Goal: Information Seeking & Learning: Learn about a topic

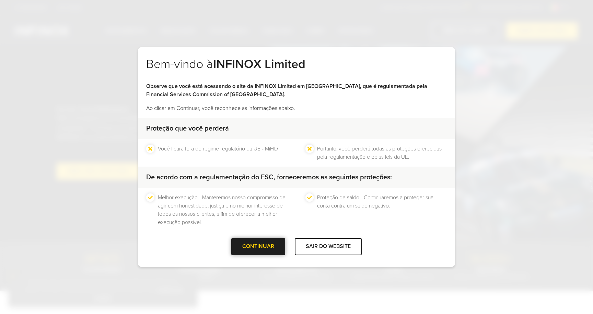
click at [259, 247] on div at bounding box center [259, 247] width 0 height 0
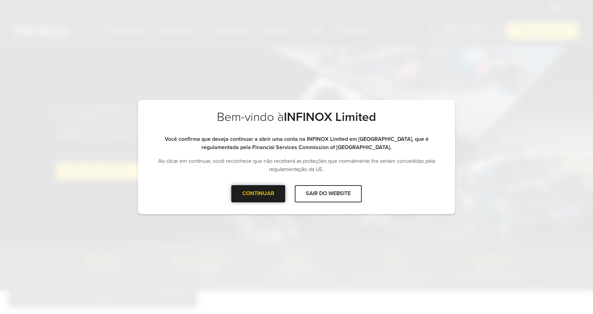
click at [275, 201] on div "CONTINUAR" at bounding box center [258, 193] width 54 height 17
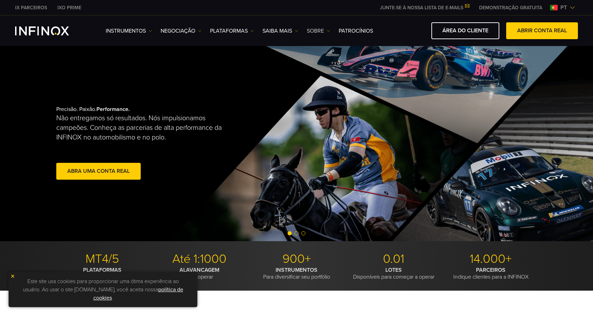
click at [318, 30] on link "SOBRE" at bounding box center [318, 31] width 23 height 8
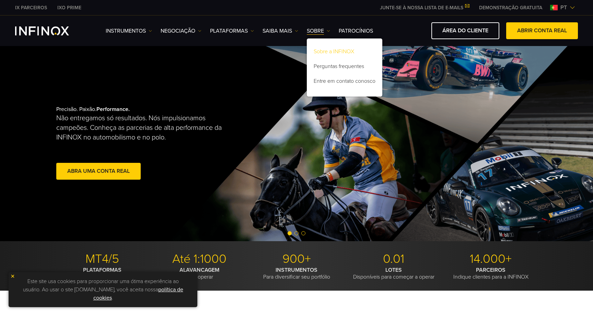
click at [326, 49] on link "Sobre a INFINOX" at bounding box center [345, 52] width 76 height 15
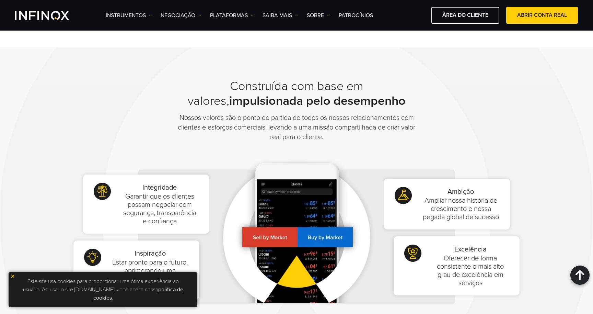
scroll to position [242, 0]
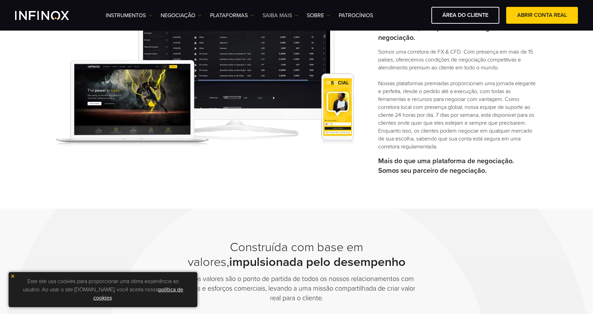
click at [283, 16] on link "Saiba mais" at bounding box center [281, 15] width 36 height 8
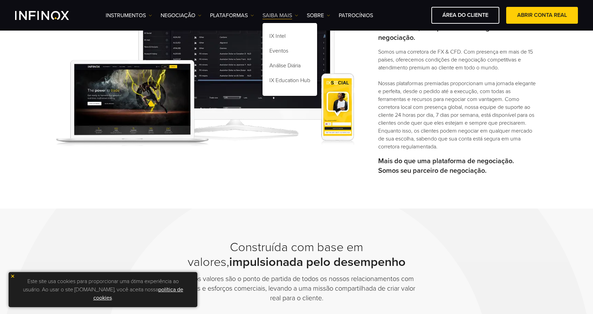
scroll to position [0, 0]
click at [283, 16] on link "Saiba mais" at bounding box center [281, 15] width 36 height 8
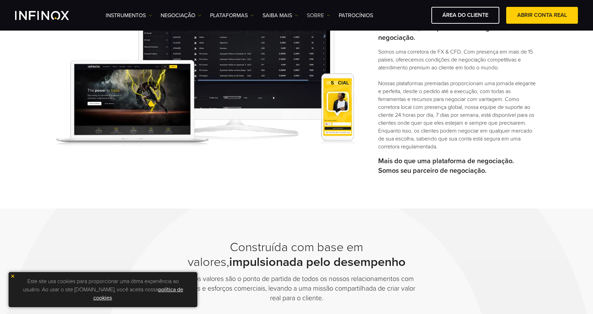
click at [317, 14] on link "SOBRE" at bounding box center [318, 15] width 23 height 8
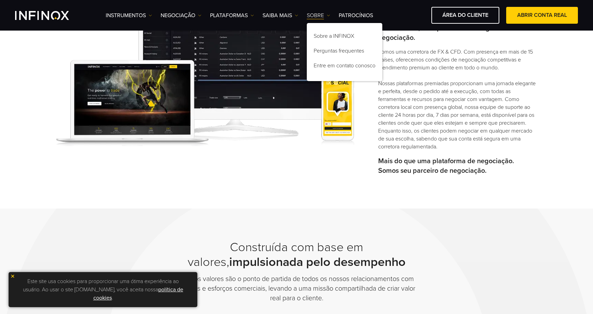
click at [317, 14] on link "SOBRE" at bounding box center [318, 15] width 23 height 8
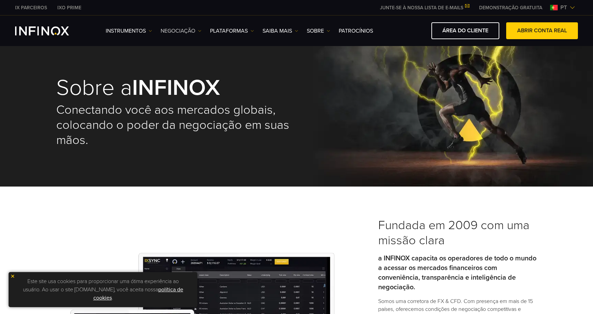
click at [181, 31] on link "NEGOCIAÇÃO" at bounding box center [181, 31] width 41 height 8
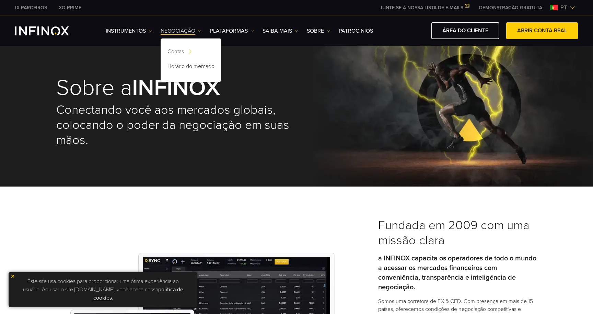
click at [181, 31] on link "NEGOCIAÇÃO" at bounding box center [181, 31] width 41 height 8
